Goal: Task Accomplishment & Management: Complete application form

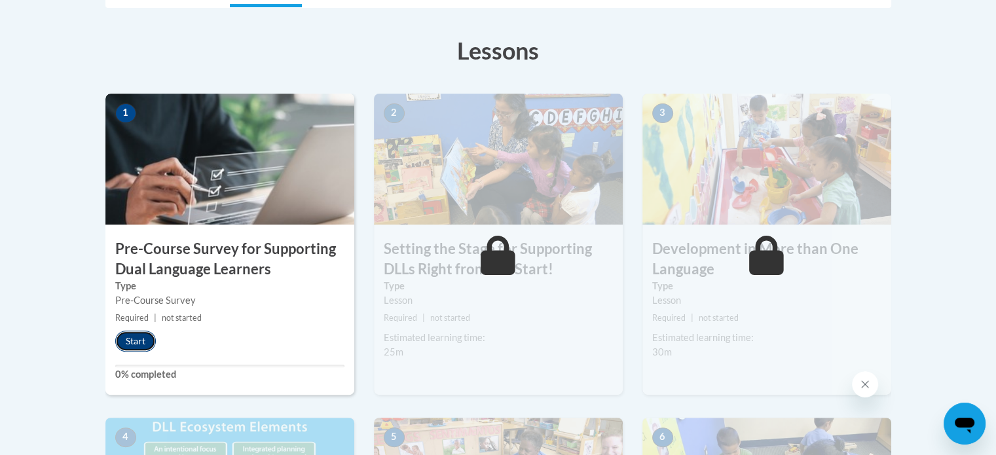
click at [132, 339] on button "Start" at bounding box center [135, 341] width 41 height 21
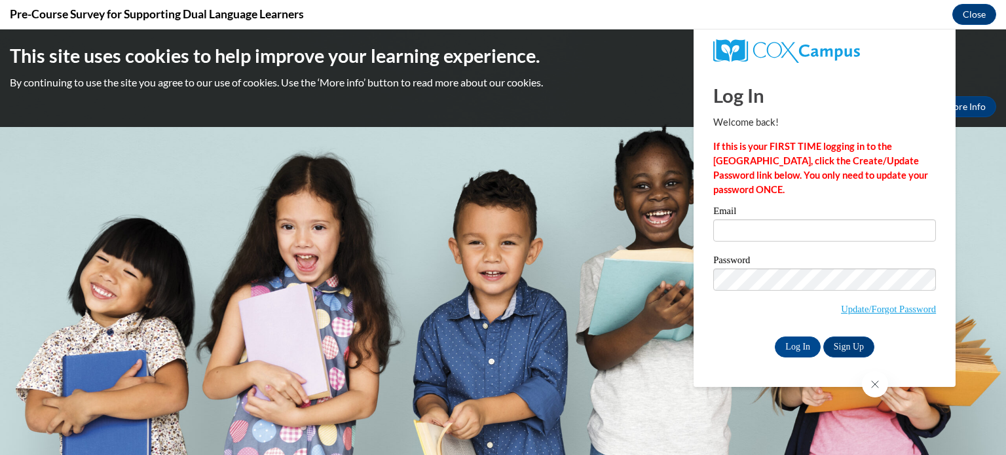
type input "[PERSON_NAME][EMAIL_ADDRESS][DOMAIN_NAME]"
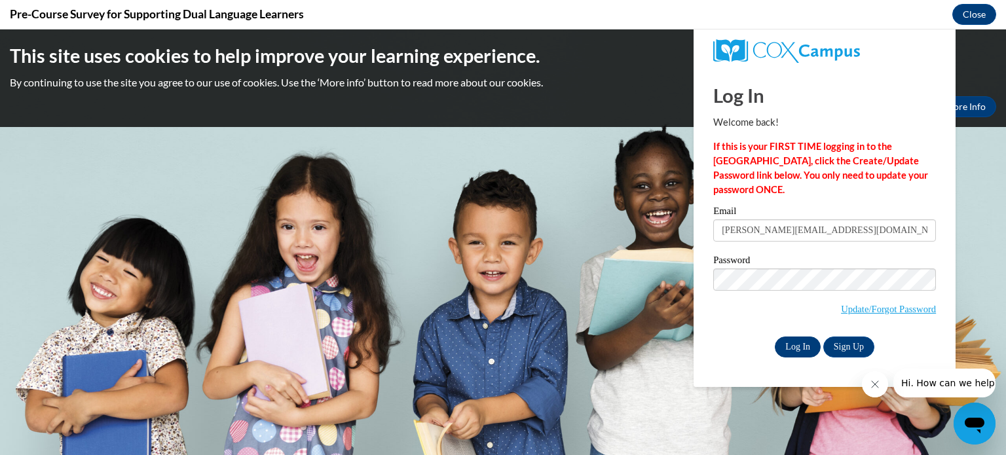
click at [794, 345] on input "Log In" at bounding box center [798, 347] width 46 height 21
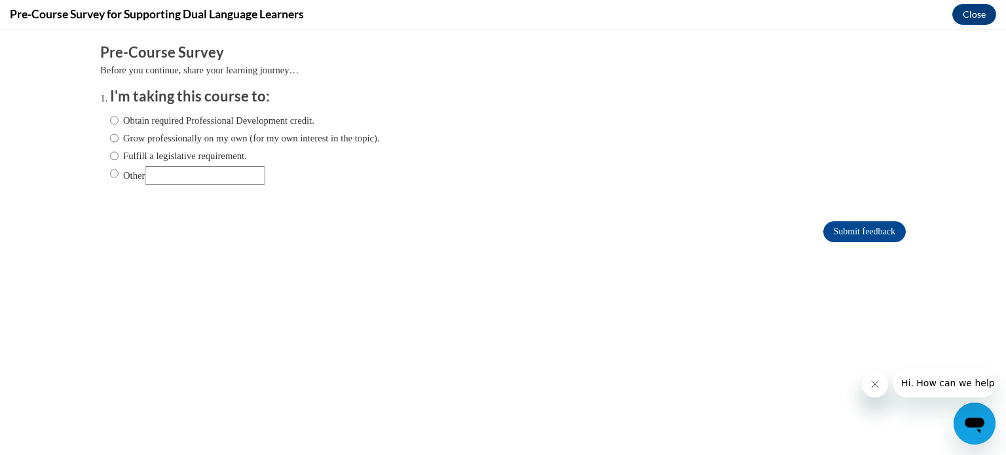
click at [110, 115] on input "Obtain required Professional Development credit." at bounding box center [114, 120] width 9 height 14
radio input "true"
click at [842, 238] on input "Submit feedback" at bounding box center [864, 231] width 83 height 21
click at [841, 227] on input "Submit feedback" at bounding box center [864, 231] width 83 height 21
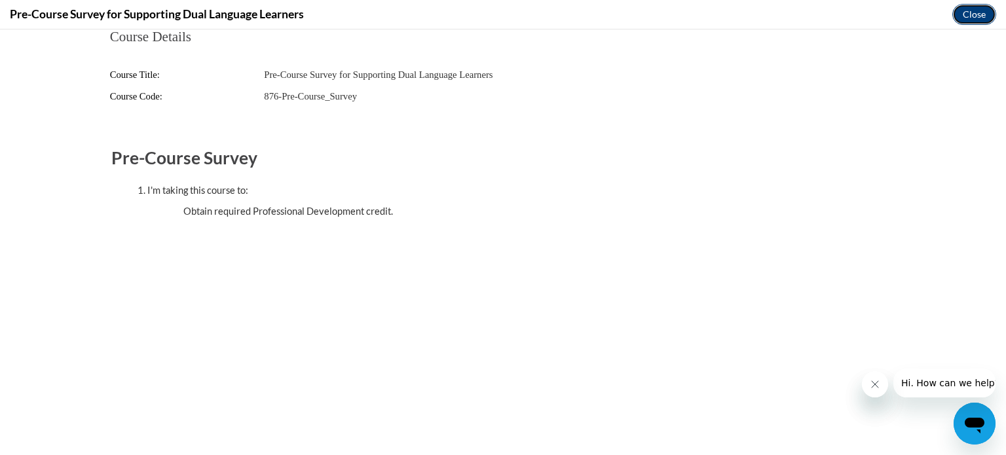
click at [967, 17] on button "Close" at bounding box center [974, 14] width 44 height 21
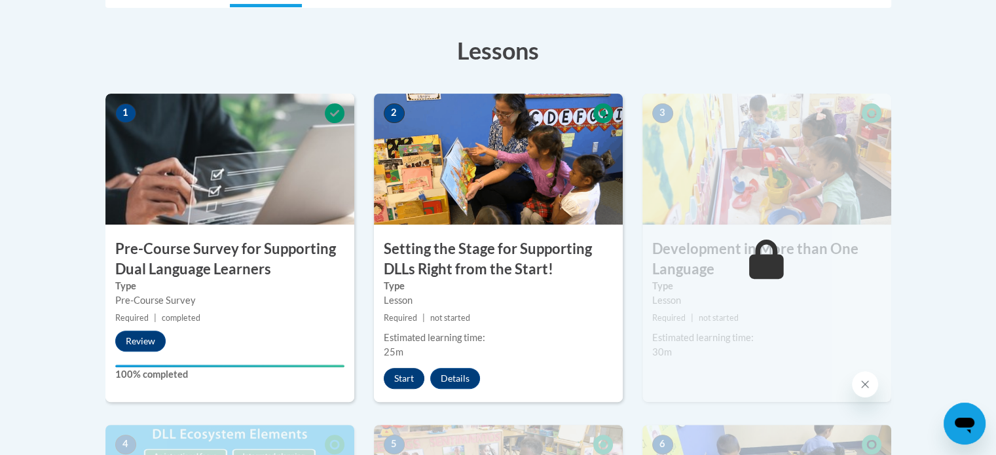
click at [397, 382] on button "Start" at bounding box center [404, 378] width 41 height 21
